Goal: Find specific page/section: Find specific page/section

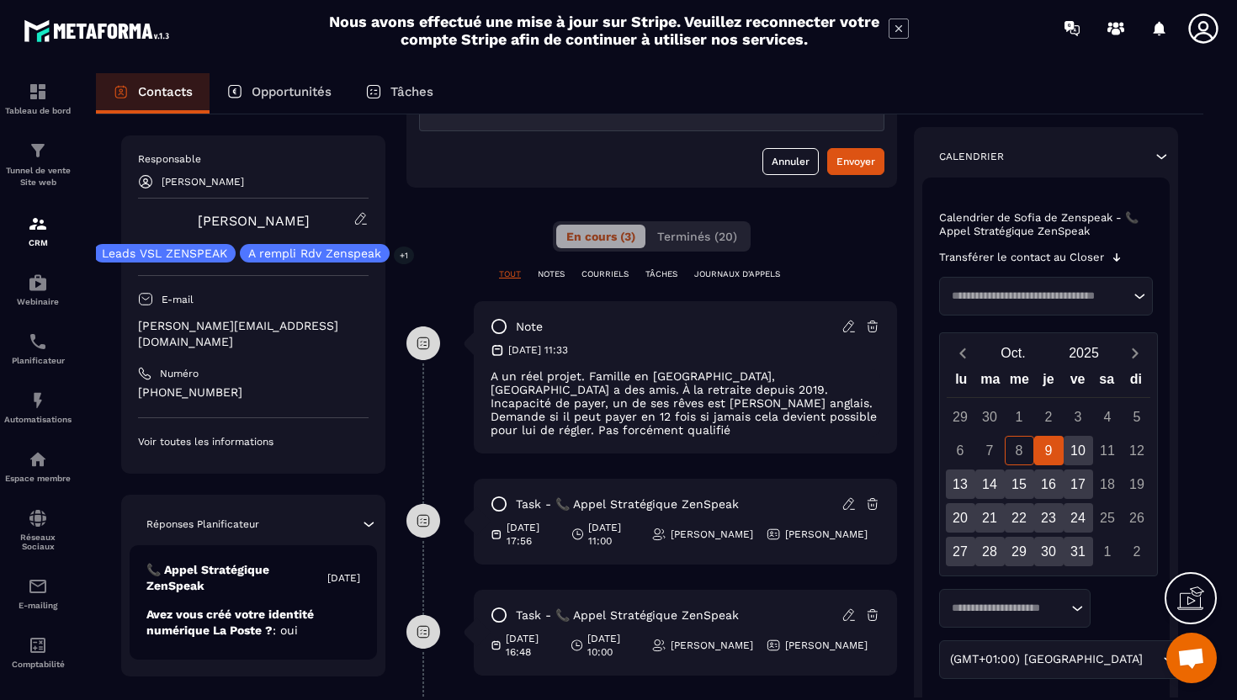
scroll to position [178, 0]
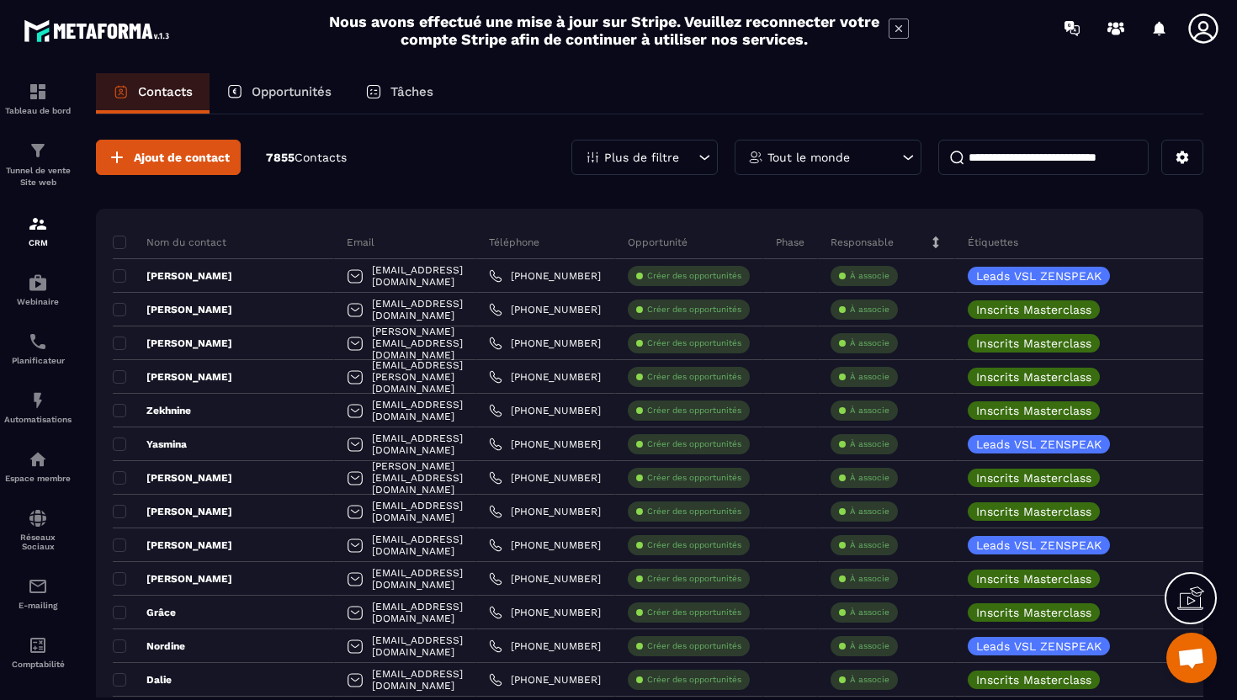
click at [997, 145] on input at bounding box center [1044, 157] width 210 height 35
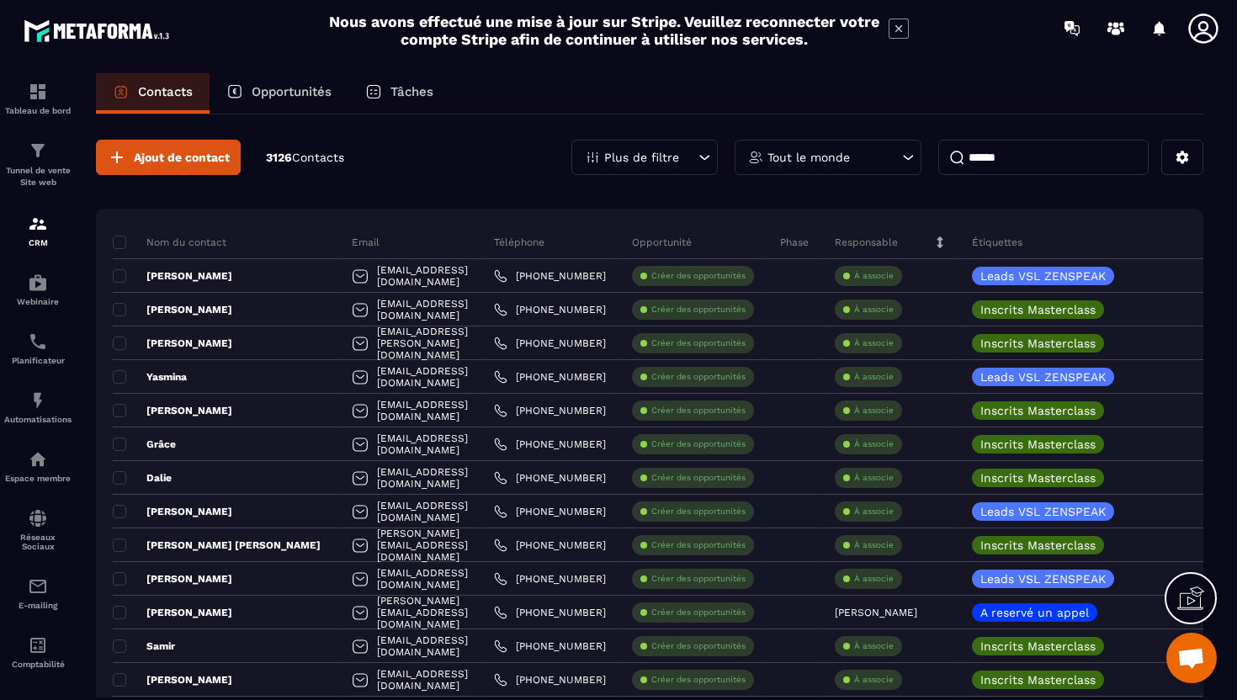
type input "*******"
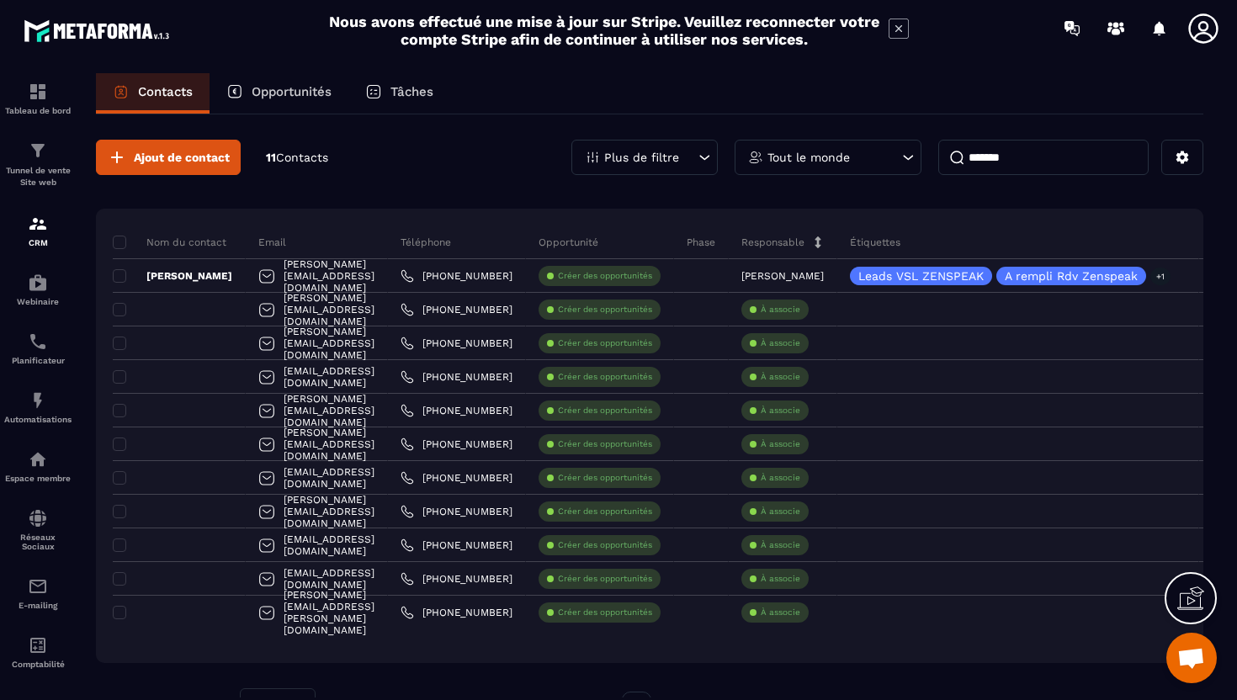
click at [993, 165] on input "*******" at bounding box center [1044, 157] width 210 height 35
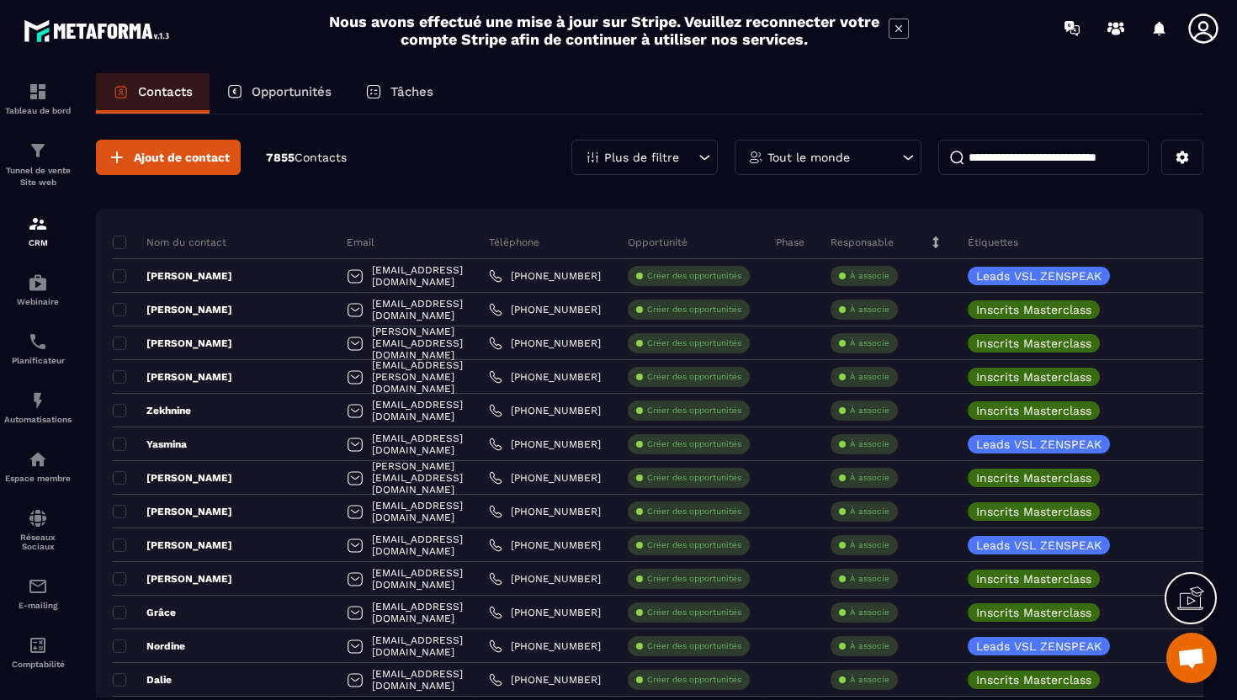
click at [1015, 147] on input at bounding box center [1044, 157] width 210 height 35
click at [630, 157] on p "Plus de filtre" at bounding box center [641, 158] width 75 height 12
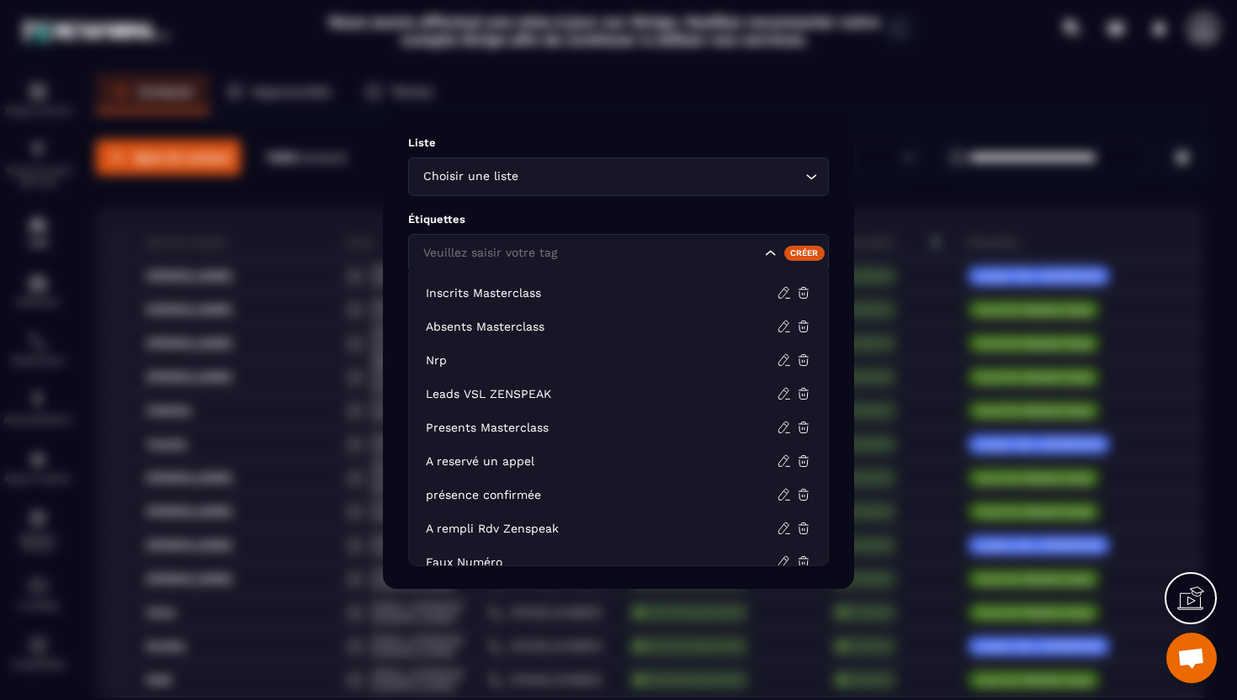
click at [543, 269] on div "Veuillez saisir votre tag" at bounding box center [618, 253] width 421 height 39
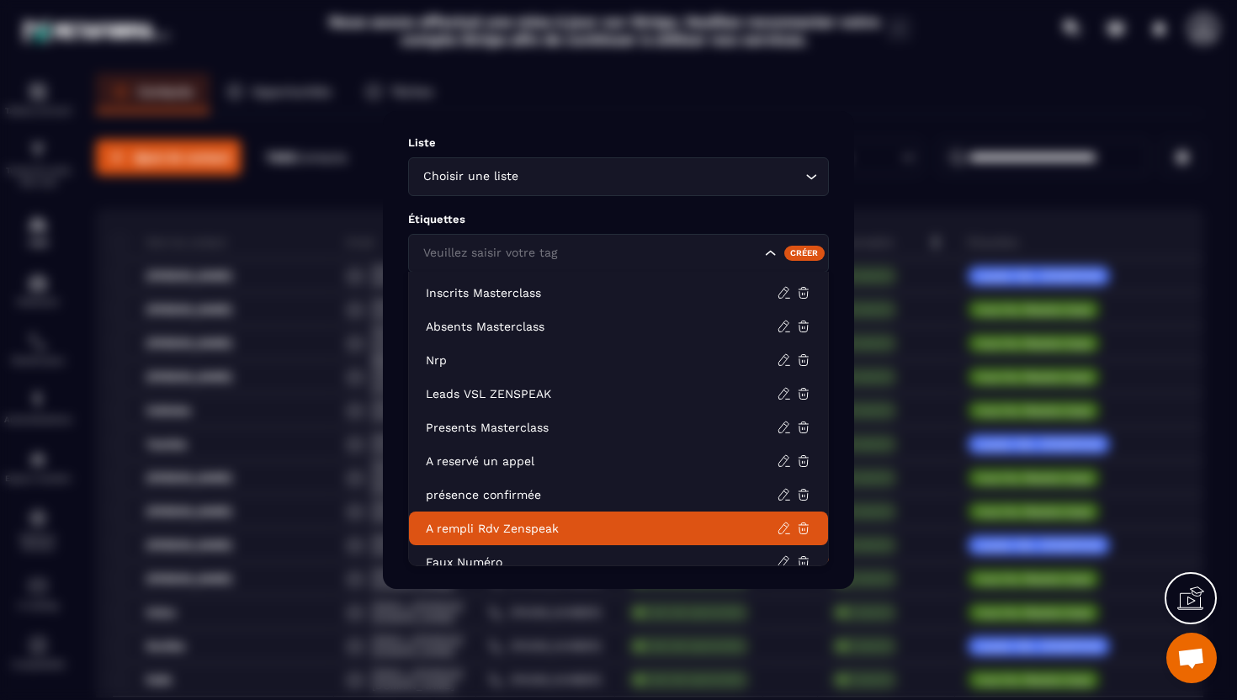
click at [501, 523] on p "A rempli Rdv Zenspeak" at bounding box center [601, 528] width 351 height 17
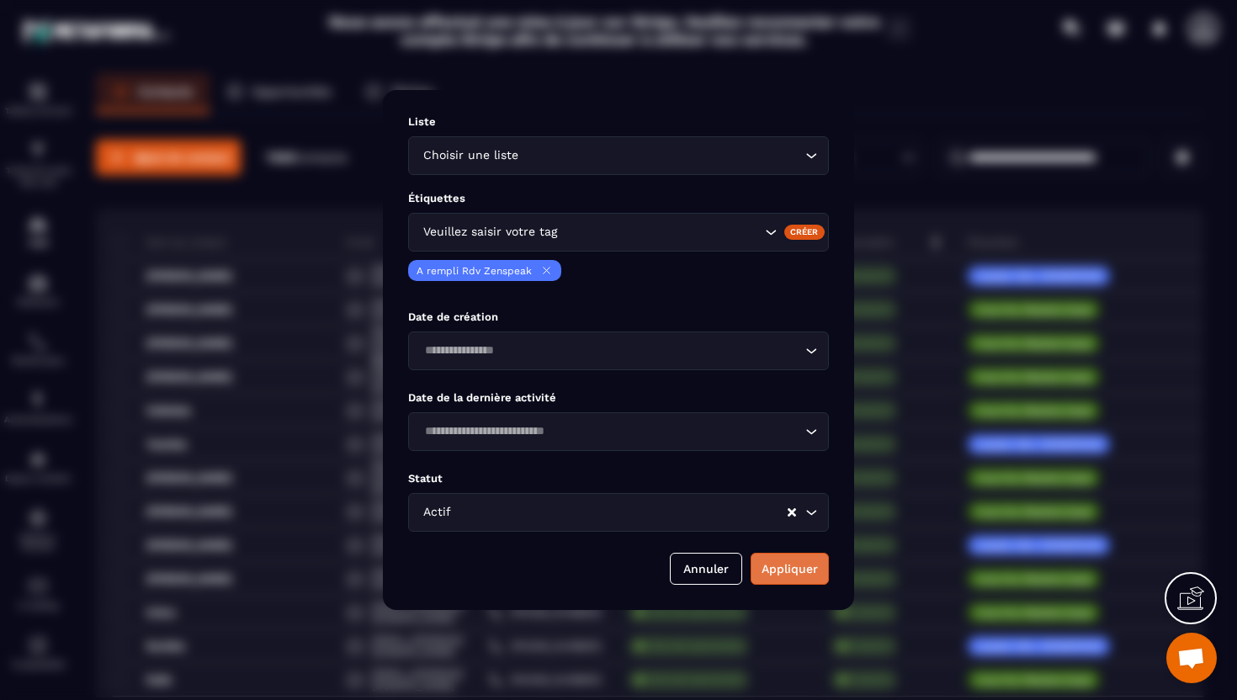
click at [780, 567] on button "Appliquer" at bounding box center [790, 569] width 78 height 32
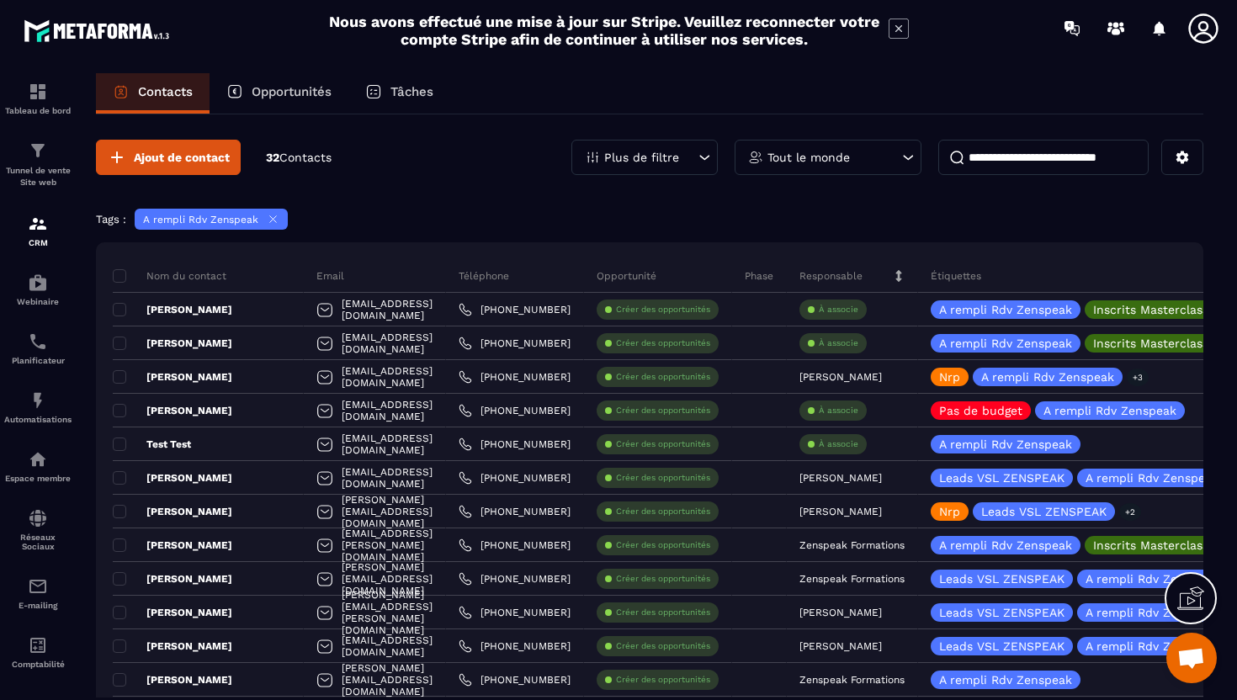
click at [983, 163] on input at bounding box center [1044, 157] width 210 height 35
click at [785, 159] on p "Tout le monde" at bounding box center [809, 158] width 82 height 12
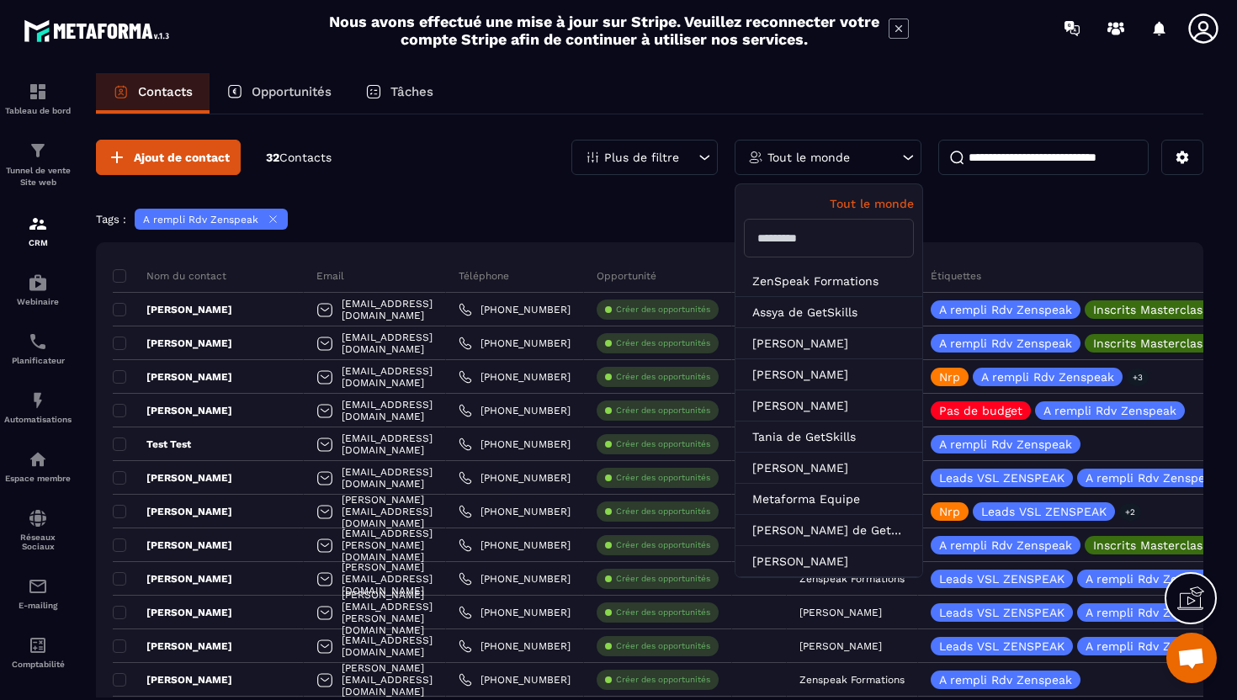
click at [694, 153] on div "Plus de filtre" at bounding box center [645, 157] width 146 height 35
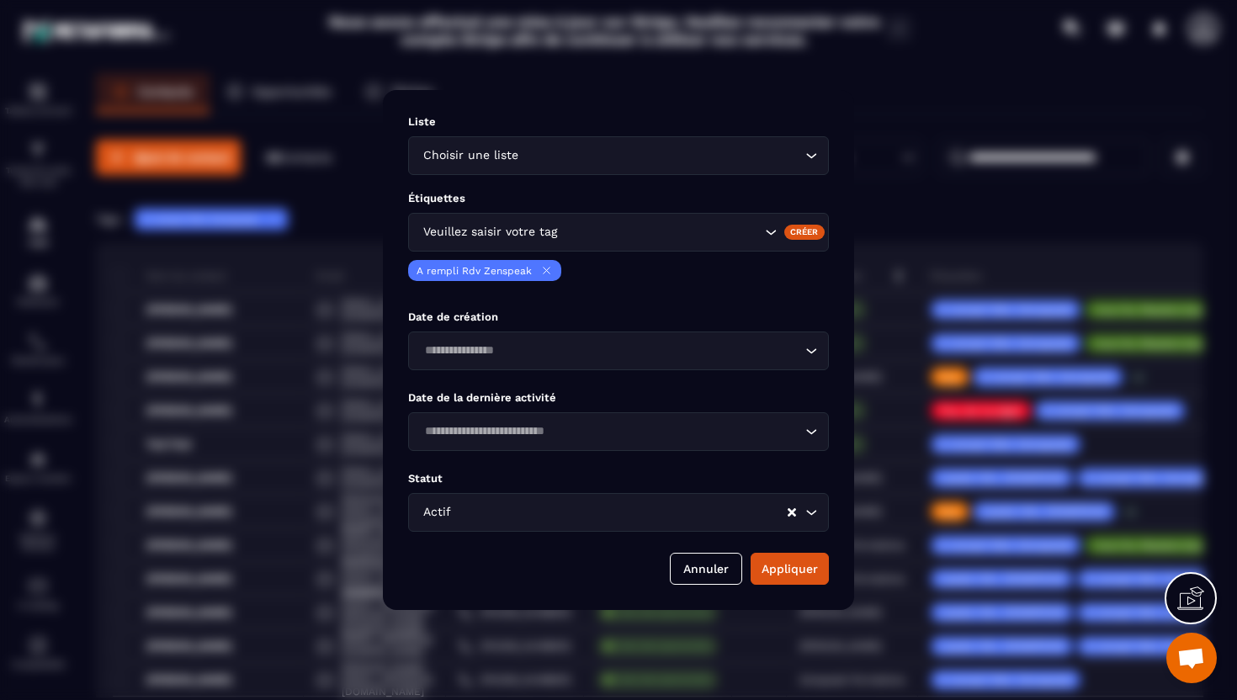
click at [643, 211] on div "Étiquettes Veuillez saisir votre tag Créer A rempli Rdv Zenspeak" at bounding box center [618, 243] width 421 height 102
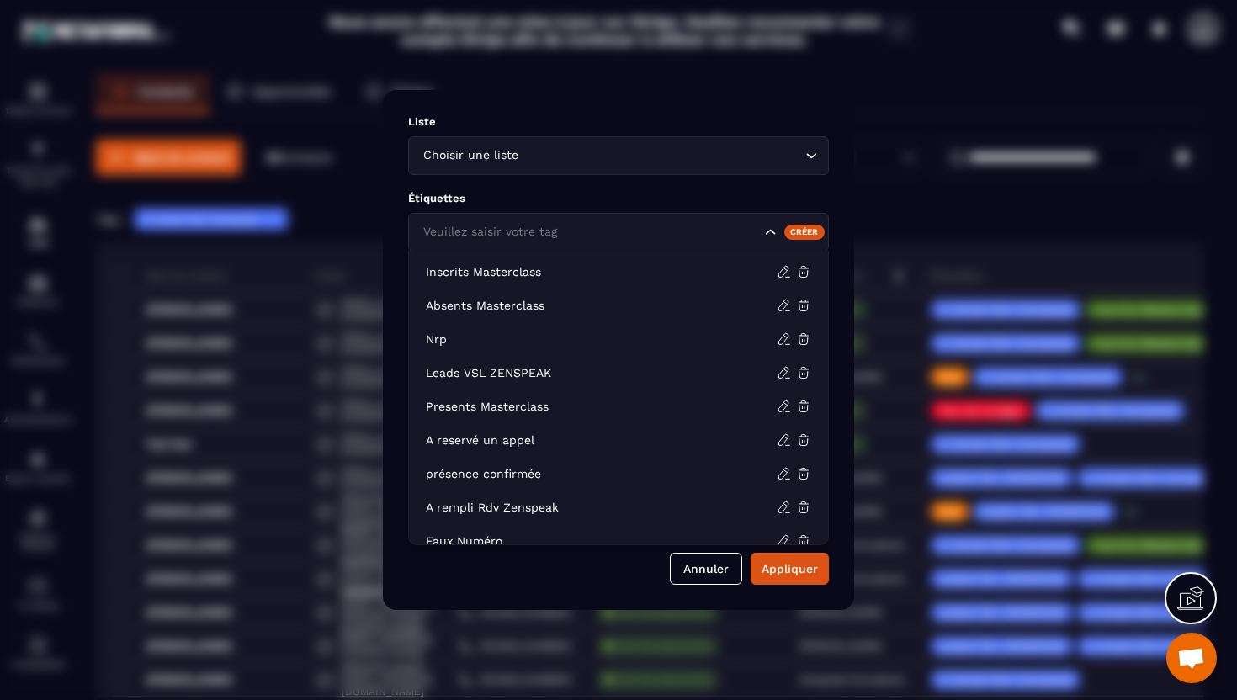
click at [627, 238] on input "Search for option" at bounding box center [590, 232] width 342 height 19
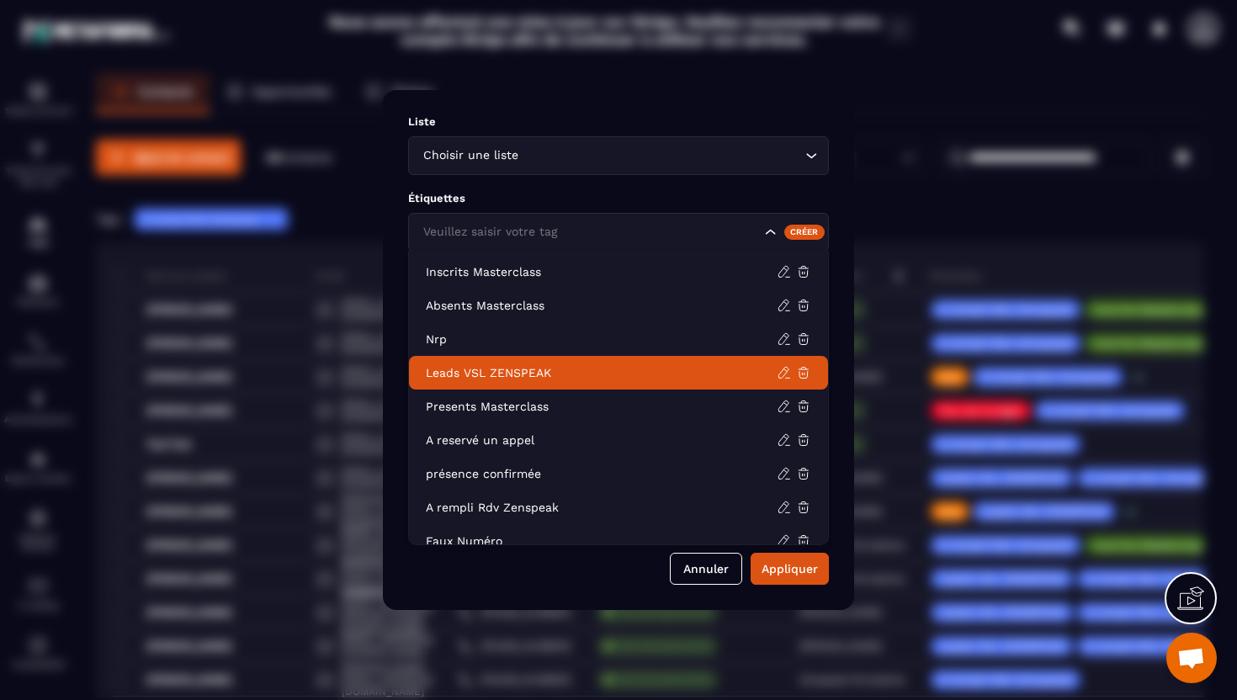
click at [535, 380] on p "Leads VSL ZENSPEAK" at bounding box center [601, 372] width 351 height 17
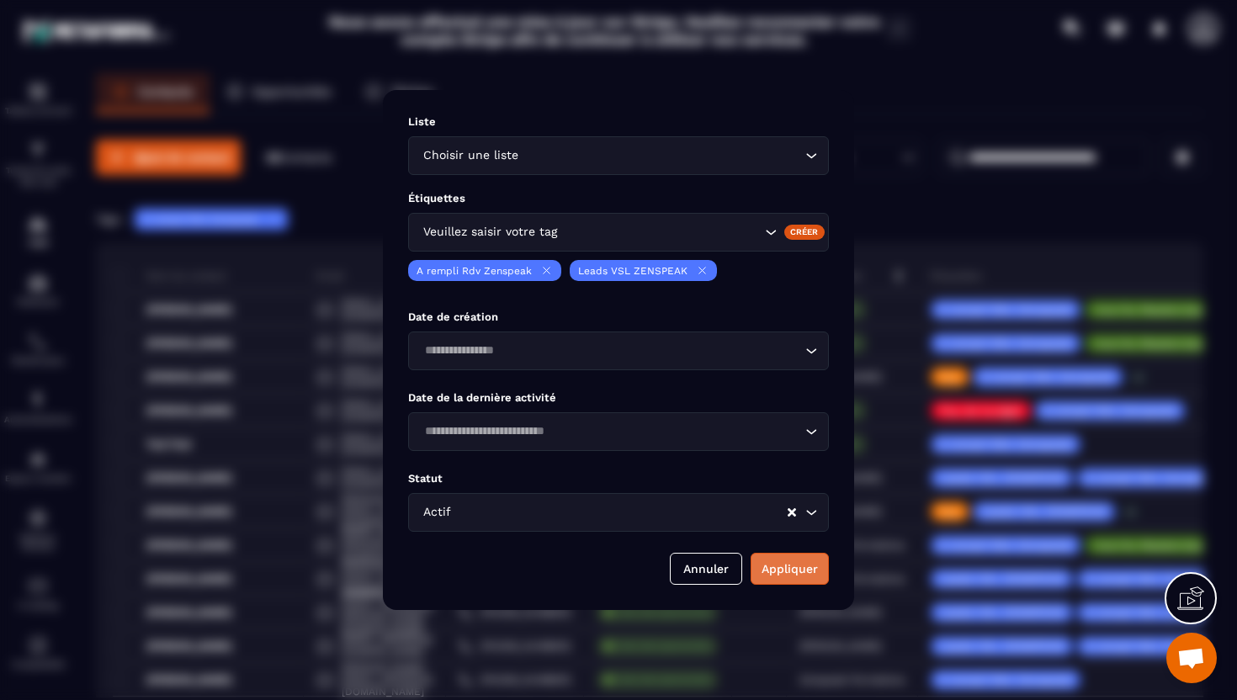
click at [771, 571] on button "Appliquer" at bounding box center [790, 569] width 78 height 32
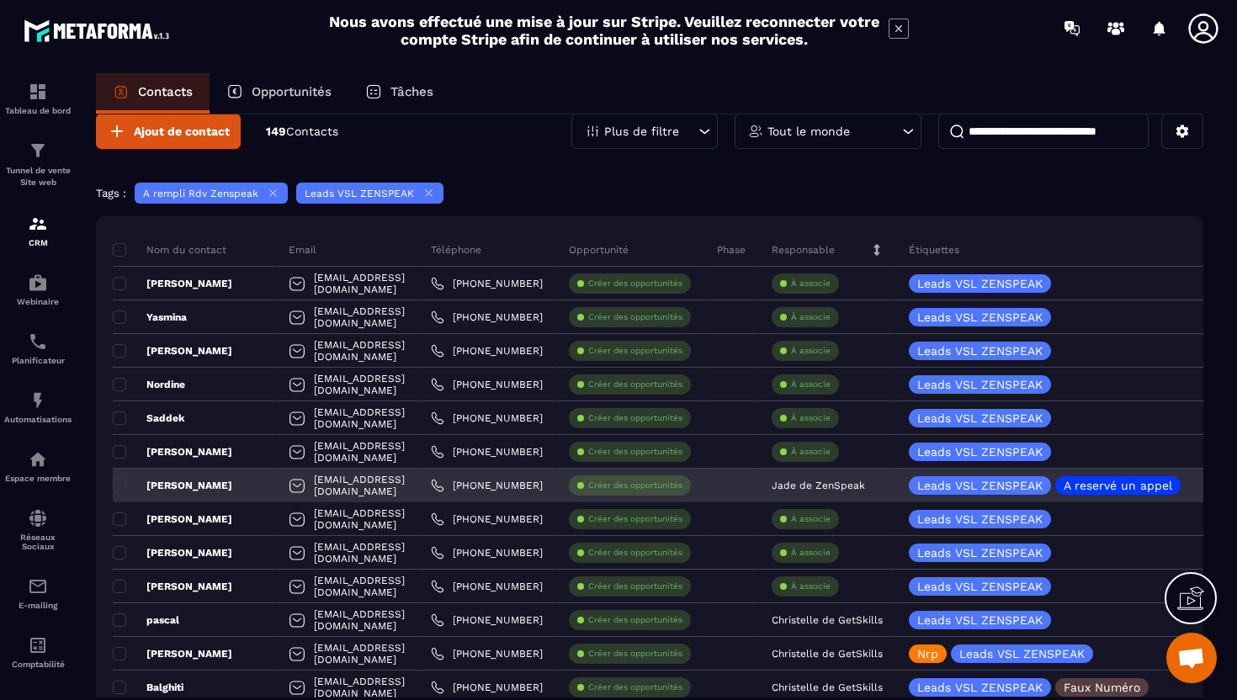
scroll to position [15, 0]
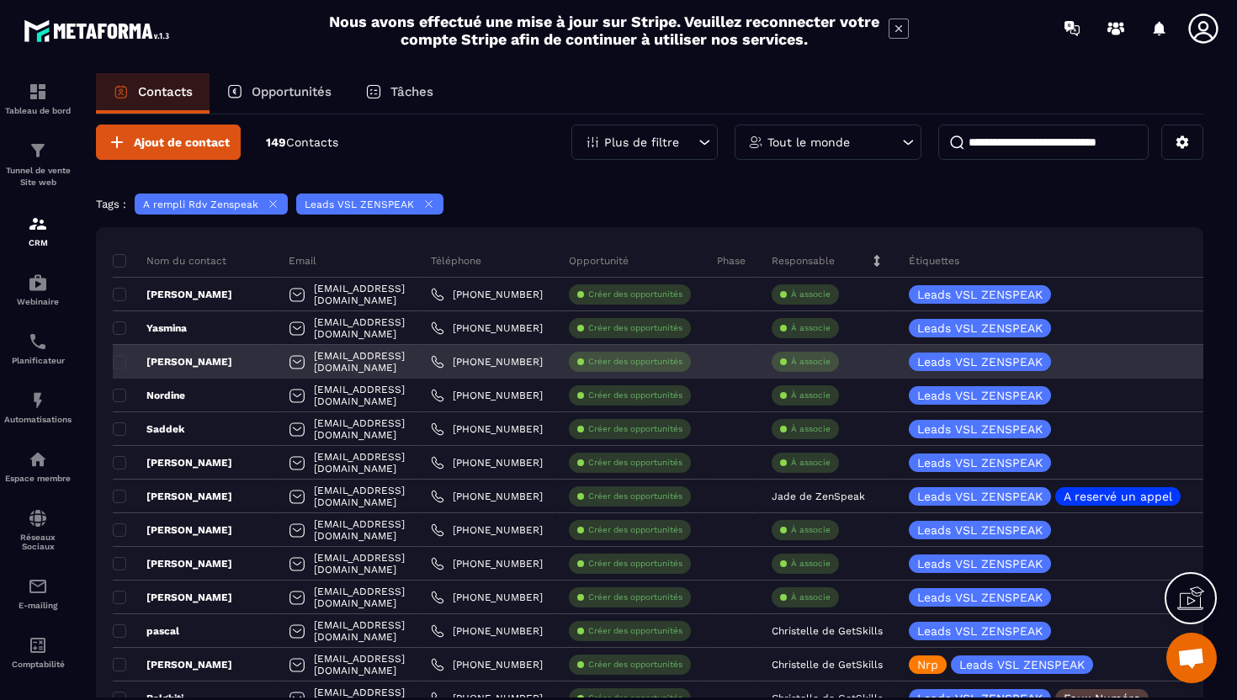
click at [236, 368] on div "[PERSON_NAME]" at bounding box center [194, 362] width 163 height 34
